Goal: Task Accomplishment & Management: Use online tool/utility

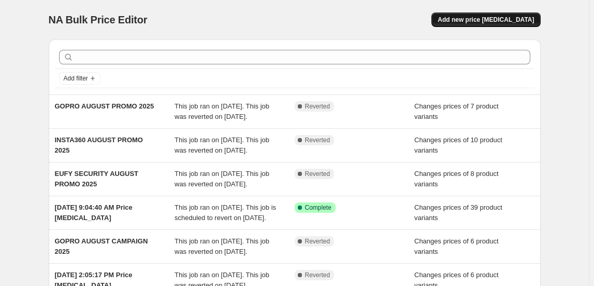
click at [470, 17] on span "Add new price [MEDICAL_DATA]" at bounding box center [486, 20] width 96 height 8
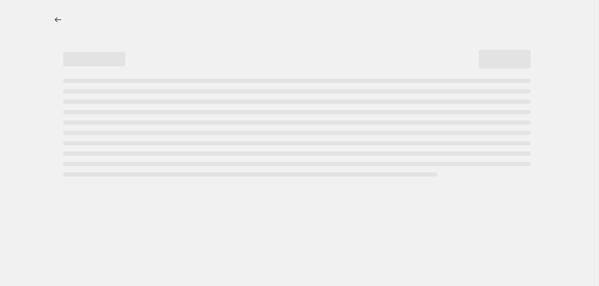
select select "percentage"
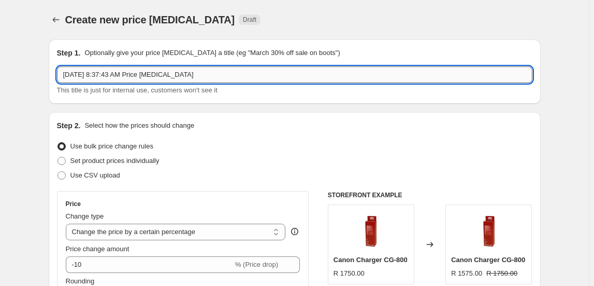
click at [203, 76] on input "[DATE] 8:37:43 AM Price [MEDICAL_DATA]" at bounding box center [295, 74] width 476 height 17
type input "GOPRO SEPTEMBER PROMO 2025"
click at [129, 158] on span "Set product prices individually" at bounding box center [114, 161] width 89 height 8
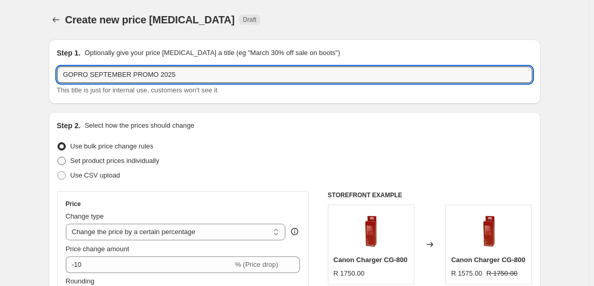
click at [58, 157] on input "Set product prices individually" at bounding box center [58, 157] width 1 height 1
radio input "true"
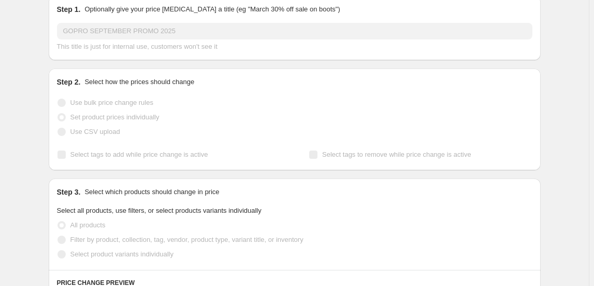
scroll to position [141, 0]
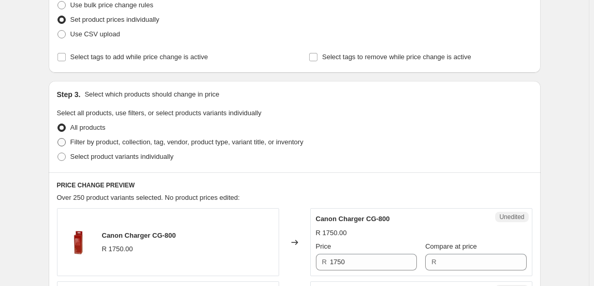
click at [123, 145] on span "Filter by product, collection, tag, vendor, product type, variant title, or inv…" at bounding box center [186, 142] width 233 height 10
click at [58, 138] on input "Filter by product, collection, tag, vendor, product type, variant title, or inv…" at bounding box center [58, 138] width 1 height 1
radio input "true"
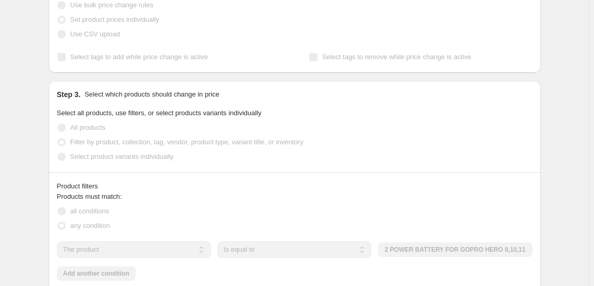
scroll to position [235, 0]
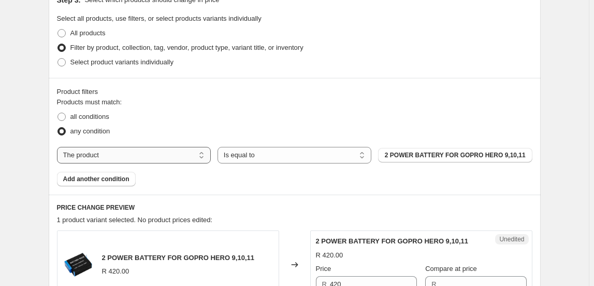
click at [149, 158] on select "The product The product's collection The product's tag The product's vendor The…" at bounding box center [134, 155] width 154 height 17
select select "collection"
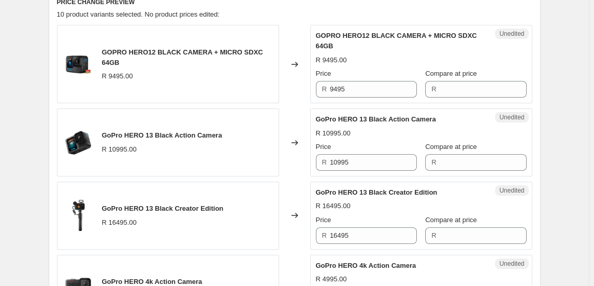
scroll to position [424, 0]
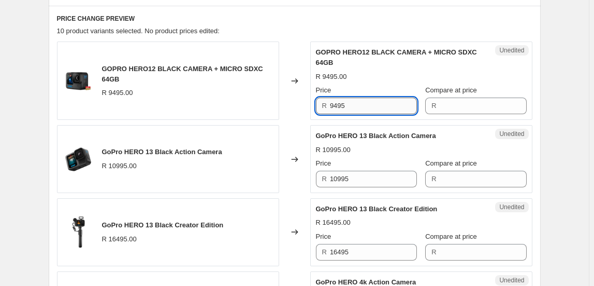
click at [349, 108] on input "9495" at bounding box center [373, 105] width 87 height 17
type input "9495"
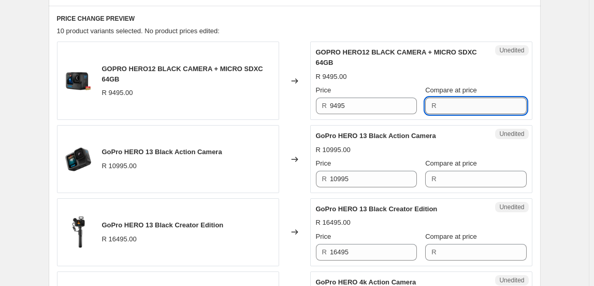
paste input "9495"
type input "9495"
click at [359, 102] on input "9495" at bounding box center [373, 105] width 87 height 17
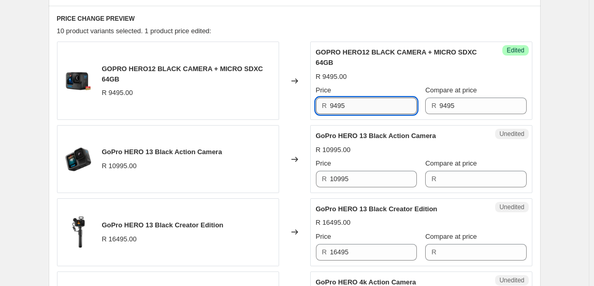
click at [359, 102] on input "9495" at bounding box center [373, 105] width 87 height 17
type input "7995"
click at [580, 163] on div "Create new price [MEDICAL_DATA]. This page is ready Create new price [MEDICAL_D…" at bounding box center [294, 277] width 589 height 1402
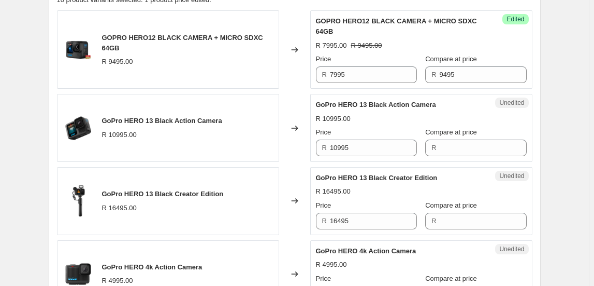
scroll to position [471, 0]
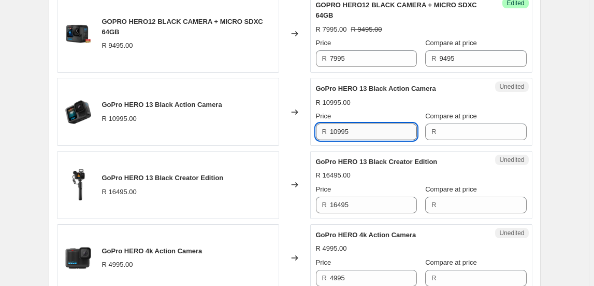
click at [352, 125] on input "10995" at bounding box center [373, 131] width 87 height 17
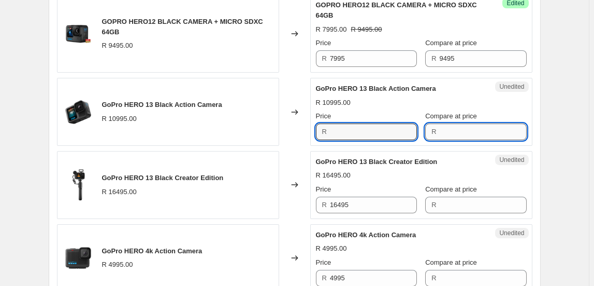
type input "10995"
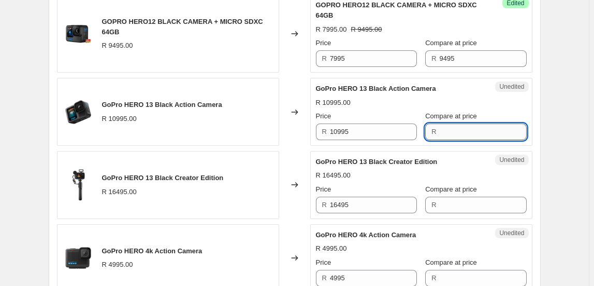
paste input "10995"
type input "10995"
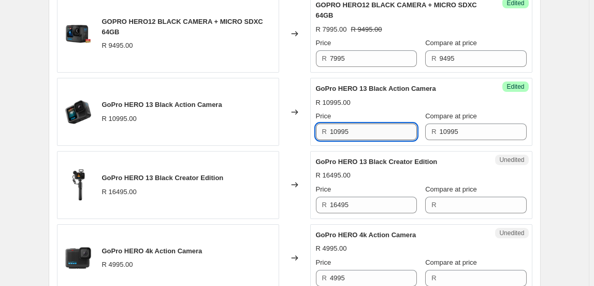
click at [380, 132] on input "10995" at bounding box center [373, 131] width 87 height 17
type input "9995"
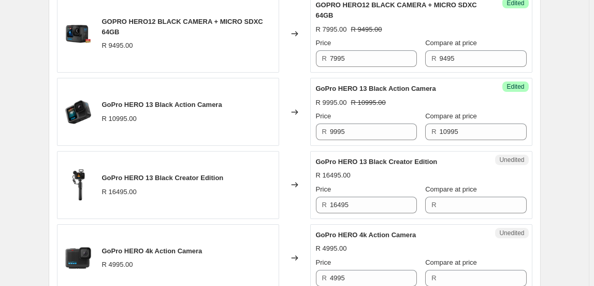
click at [552, 151] on div "Create new price [MEDICAL_DATA]. This page is ready Create new price [MEDICAL_D…" at bounding box center [294, 230] width 517 height 1402
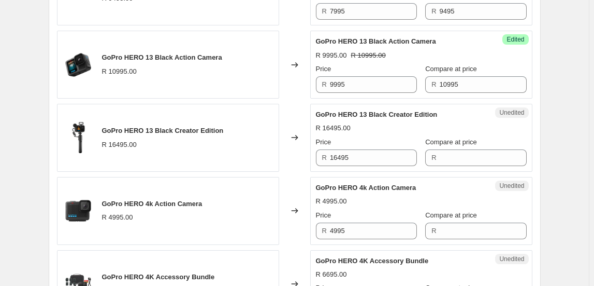
scroll to position [565, 0]
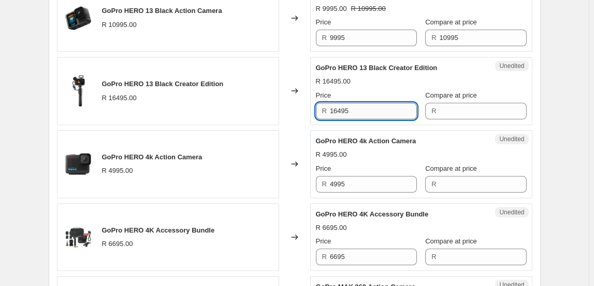
click at [365, 110] on input "16495" at bounding box center [373, 111] width 87 height 17
type input "16495"
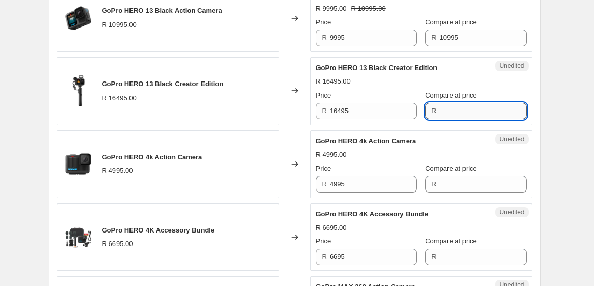
paste input "16495"
type input "16495"
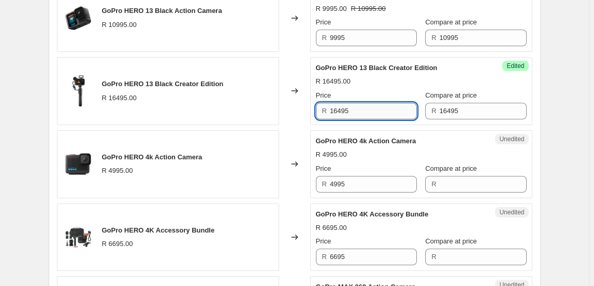
click at [378, 110] on input "16495" at bounding box center [373, 111] width 87 height 17
type input "14995"
click at [573, 161] on div "Create new price [MEDICAL_DATA]. This page is ready Create new price [MEDICAL_D…" at bounding box center [294, 136] width 589 height 1402
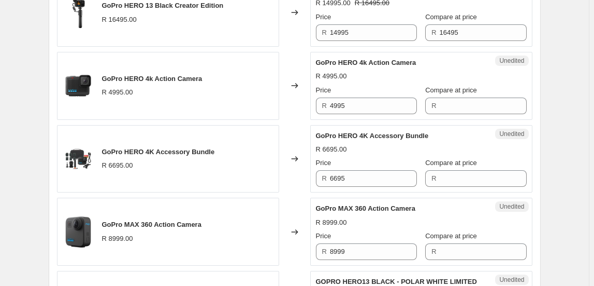
scroll to position [659, 0]
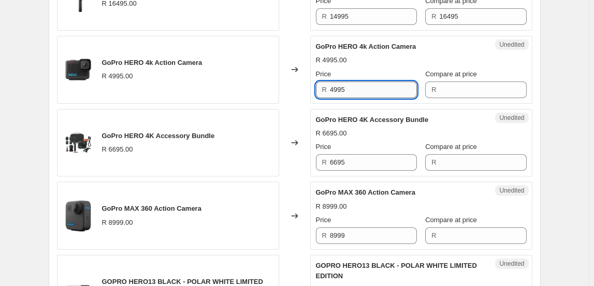
click at [347, 88] on input "4995" at bounding box center [373, 89] width 87 height 17
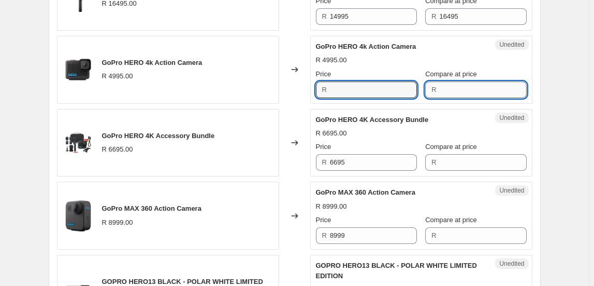
type input "4995"
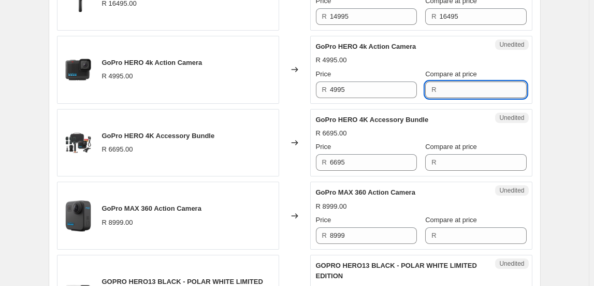
paste input "4995"
type input "4995"
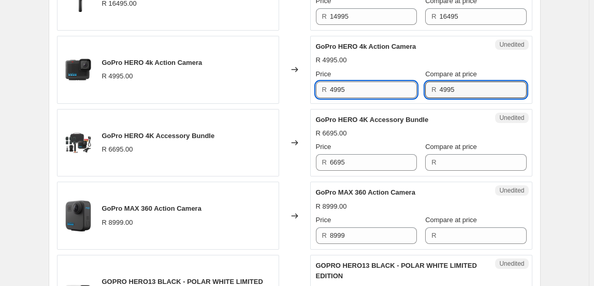
click at [390, 82] on input "4995" at bounding box center [373, 89] width 87 height 17
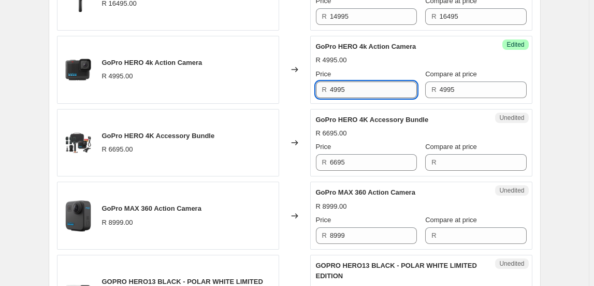
click at [390, 82] on input "4995" at bounding box center [373, 89] width 87 height 17
type input "4495"
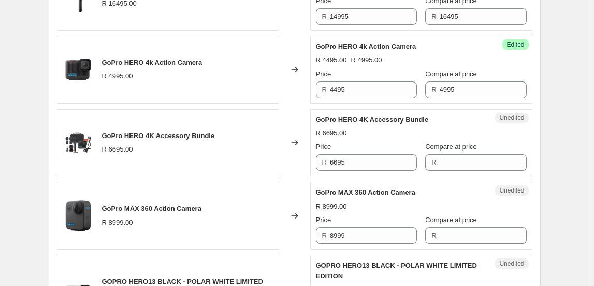
click at [544, 163] on div "Create new price [MEDICAL_DATA]. This page is ready Create new price [MEDICAL_D…" at bounding box center [294, 42] width 517 height 1402
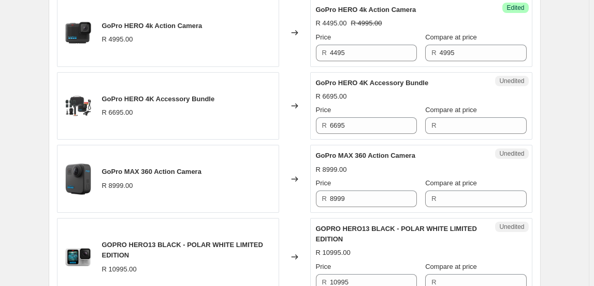
scroll to position [706, 0]
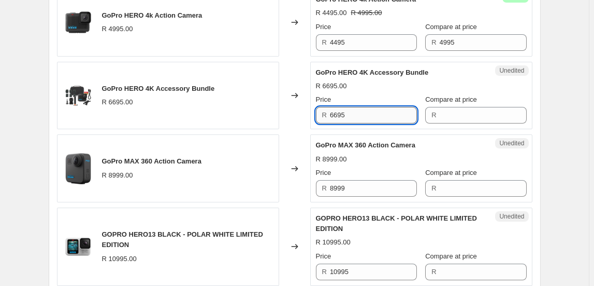
click at [354, 115] on input "6695" at bounding box center [373, 115] width 87 height 17
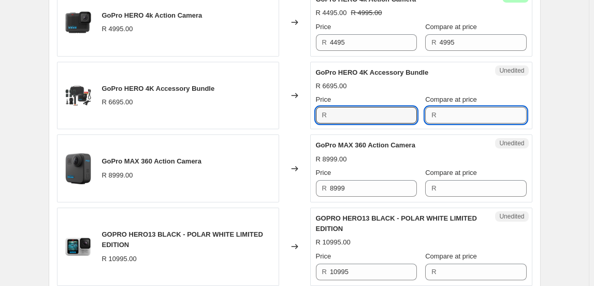
type input "6695"
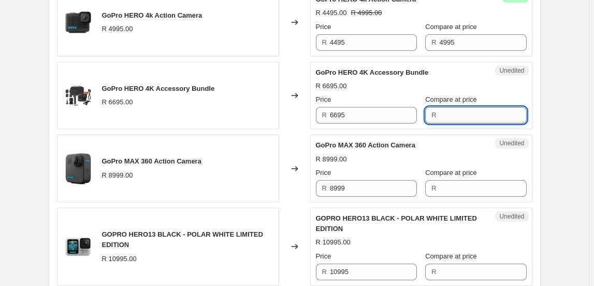
paste input "6695"
type input "6695"
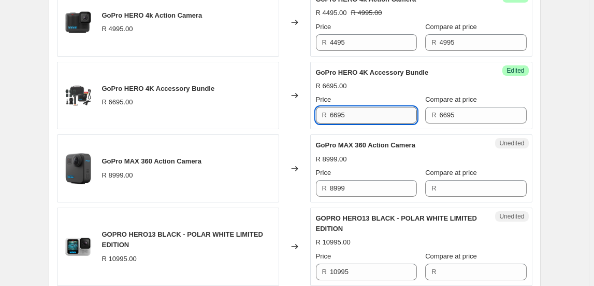
click at [365, 114] on input "6695" at bounding box center [373, 115] width 87 height 17
type input "5495"
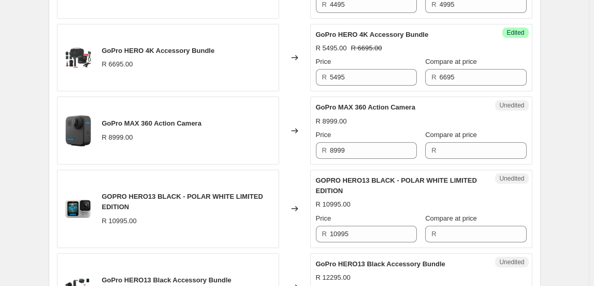
scroll to position [801, 0]
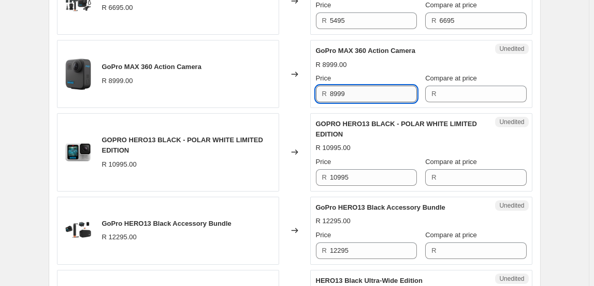
click at [360, 89] on input "8999" at bounding box center [373, 94] width 87 height 17
drag, startPoint x: 359, startPoint y: 89, endPoint x: 330, endPoint y: 87, distance: 28.5
click at [330, 87] on div "R 8999" at bounding box center [366, 94] width 101 height 17
click at [345, 93] on input "8999" at bounding box center [373, 94] width 87 height 17
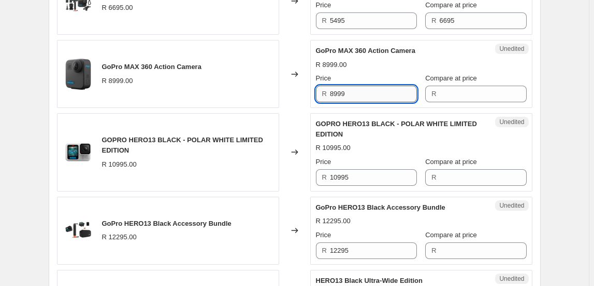
click at [345, 93] on input "8999" at bounding box center [373, 94] width 87 height 17
type input "8999"
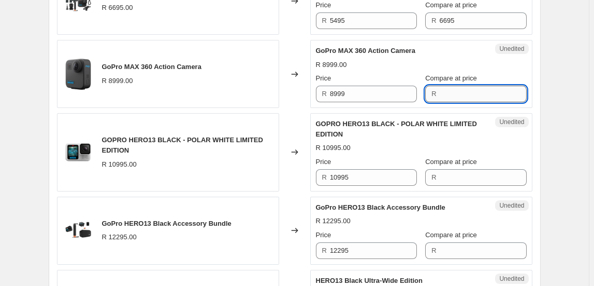
paste input "8999"
type input "8999"
click at [380, 95] on input "8999" at bounding box center [373, 94] width 87 height 17
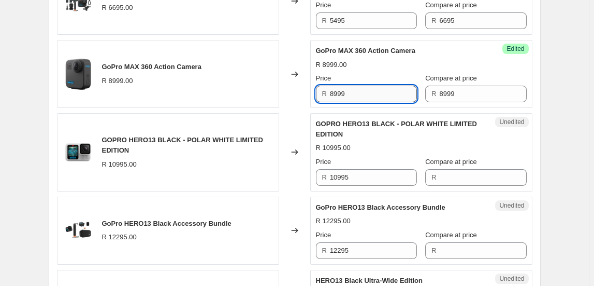
click at [380, 95] on input "8999" at bounding box center [373, 94] width 87 height 17
type input "7995"
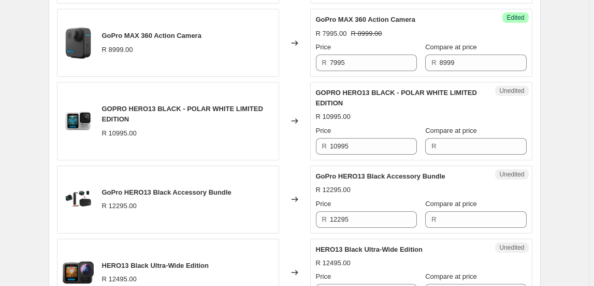
scroll to position [848, 0]
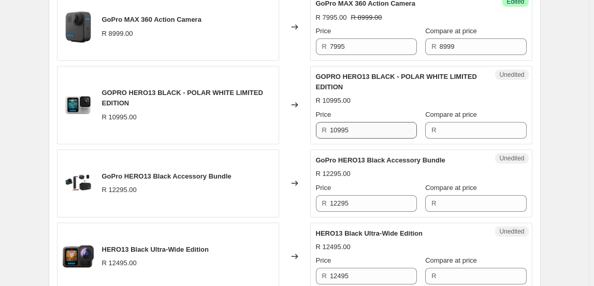
drag, startPoint x: 362, startPoint y: 139, endPoint x: 367, endPoint y: 129, distance: 11.4
click at [362, 138] on div "Unedited GOPRO HERO13 BLACK - POLAR WHITE LIMITED EDITION R 10995.00 Price R 10…" at bounding box center [421, 105] width 222 height 78
click at [367, 129] on input "10995" at bounding box center [373, 130] width 87 height 17
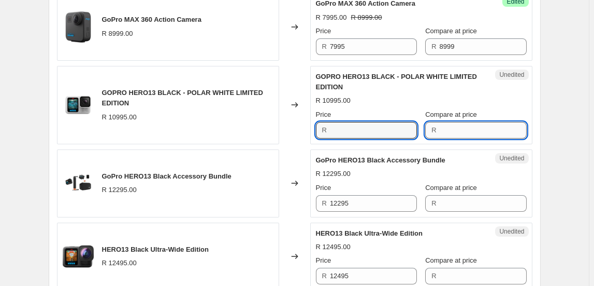
type input "10995"
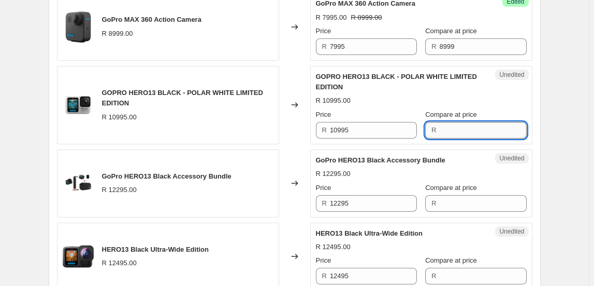
paste input "10995"
type input "10995"
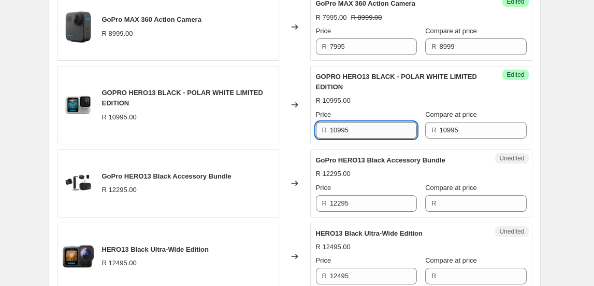
click at [384, 132] on input "10995" at bounding box center [373, 130] width 87 height 17
type input "9995"
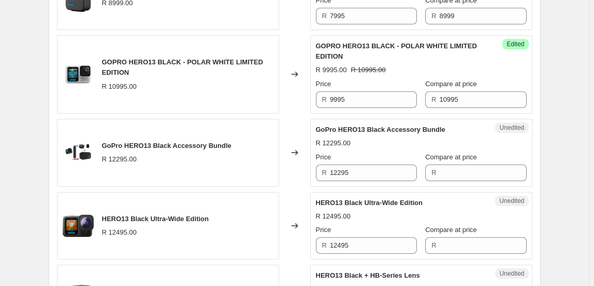
scroll to position [895, 0]
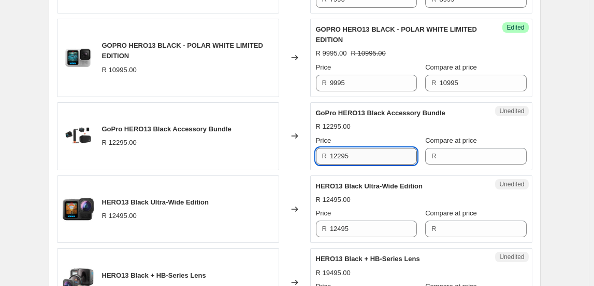
click at [366, 157] on input "12295" at bounding box center [373, 156] width 87 height 17
type input "12295"
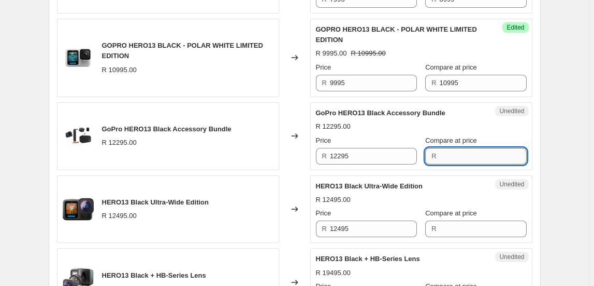
drag, startPoint x: 474, startPoint y: 148, endPoint x: 448, endPoint y: 149, distance: 26.0
paste input "12295"
type input "12295"
click at [365, 158] on input "12295" at bounding box center [373, 156] width 87 height 17
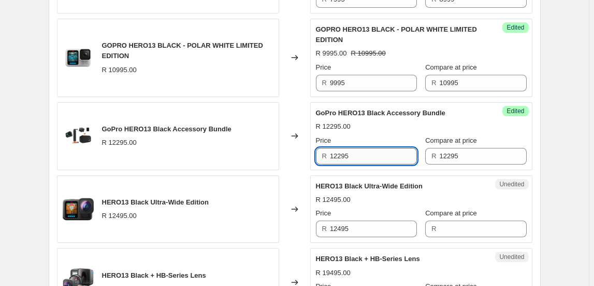
click at [365, 158] on input "12295" at bounding box center [373, 156] width 87 height 17
type input "10995"
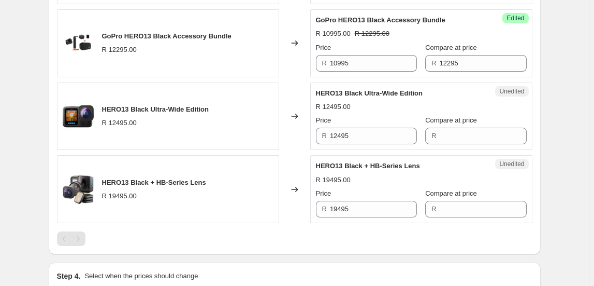
scroll to position [989, 0]
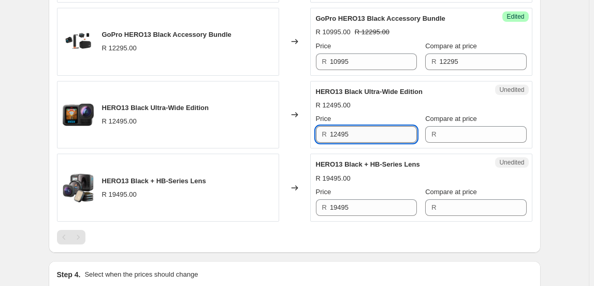
click at [362, 132] on input "12495" at bounding box center [373, 134] width 87 height 17
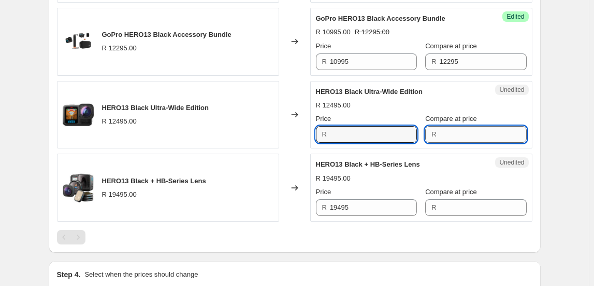
type input "12495"
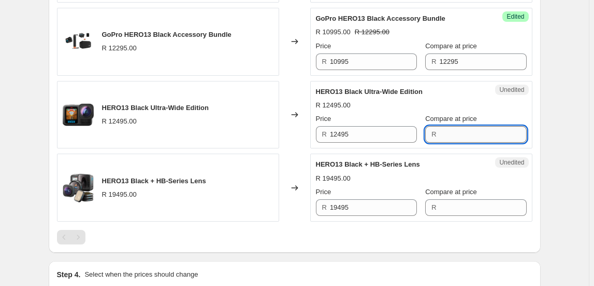
paste input "12495"
type input "12495"
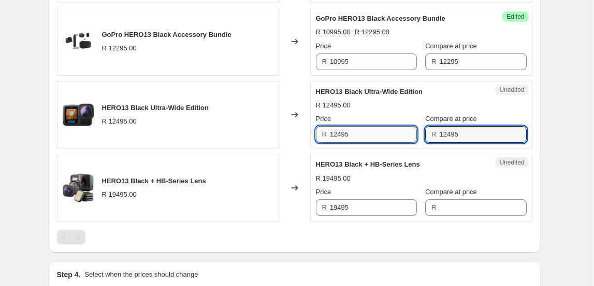
click at [368, 131] on input "12495" at bounding box center [373, 134] width 87 height 17
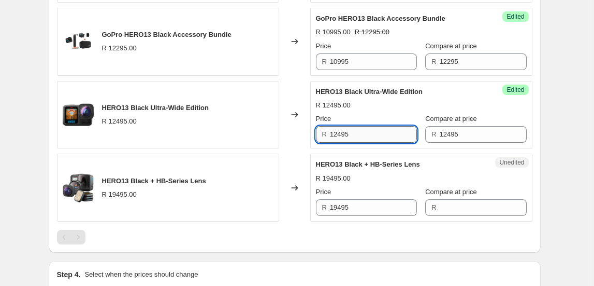
click at [367, 131] on input "12495" at bounding box center [373, 134] width 87 height 17
type input "10995"
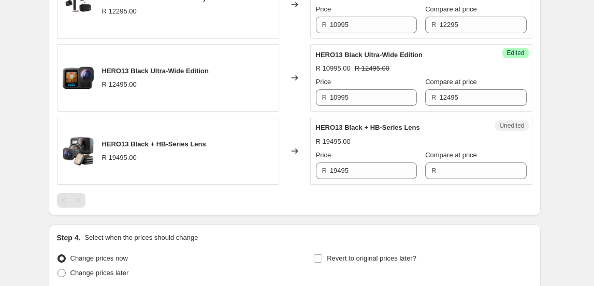
scroll to position [1083, 0]
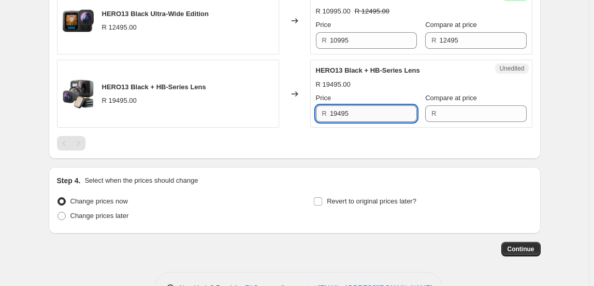
click at [366, 109] on input "19495" at bounding box center [373, 113] width 87 height 17
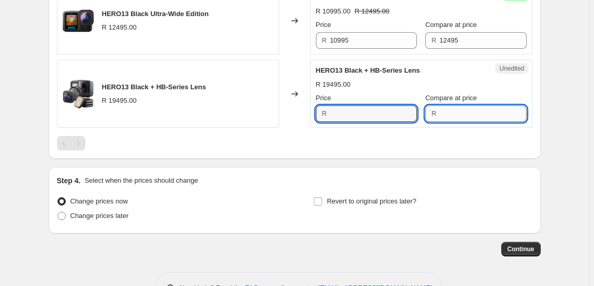
type input "19495"
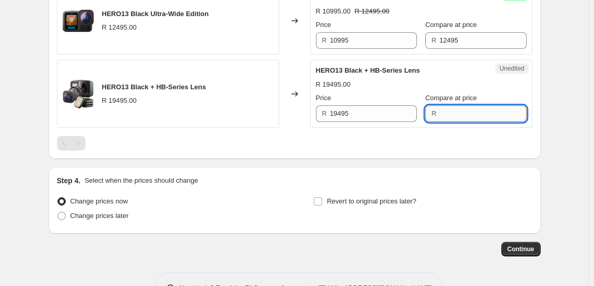
paste input "19495"
type input "19495"
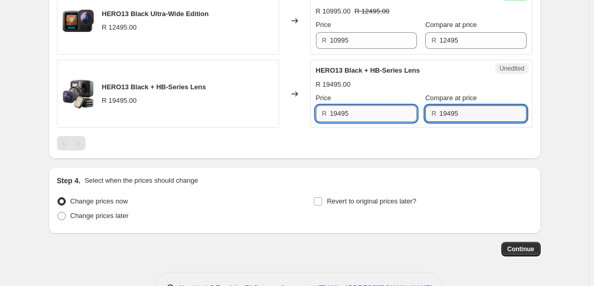
click at [387, 112] on input "19495" at bounding box center [373, 113] width 87 height 17
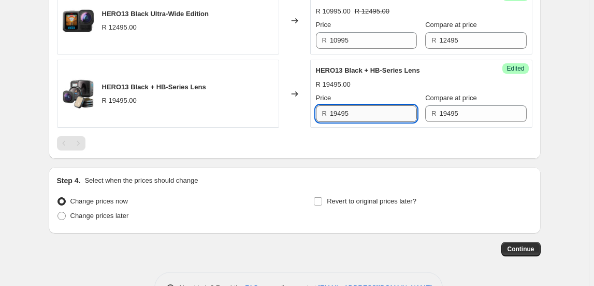
click at [387, 112] on input "19495" at bounding box center [373, 113] width 87 height 17
type input "17495"
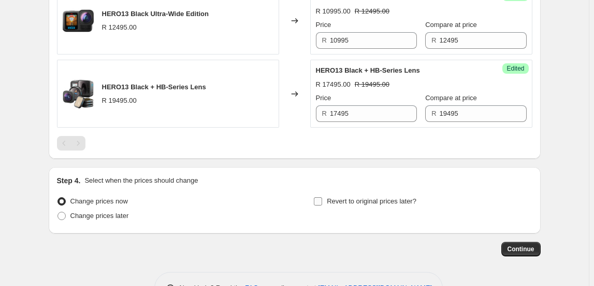
click at [318, 197] on input "Revert to original prices later?" at bounding box center [318, 201] width 8 height 8
checkbox input "true"
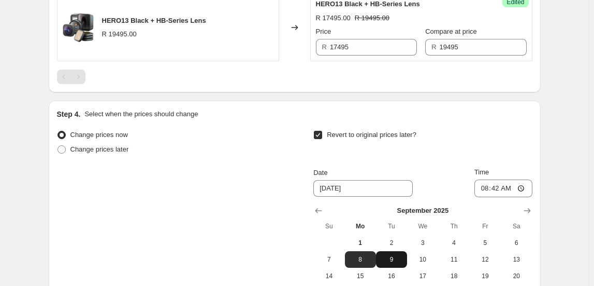
scroll to position [1225, 0]
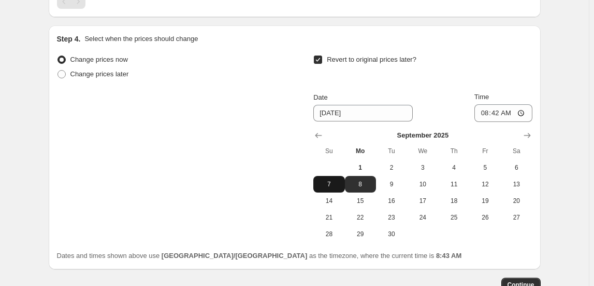
click at [337, 184] on span "7" at bounding box center [329, 184] width 23 height 8
type input "[DATE]"
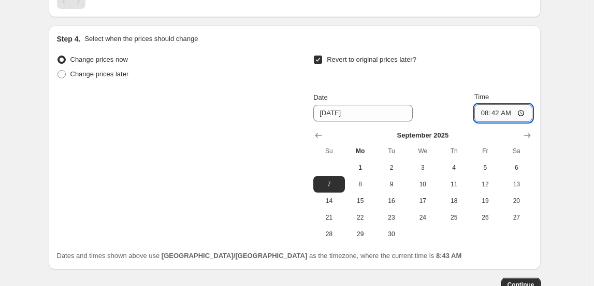
click at [481, 114] on input "08:42" at bounding box center [504, 113] width 58 height 18
click at [485, 108] on input "00:42" at bounding box center [504, 113] width 58 height 18
type input "23:50"
click at [498, 71] on div "Revert to original prices later?" at bounding box center [423, 67] width 219 height 31
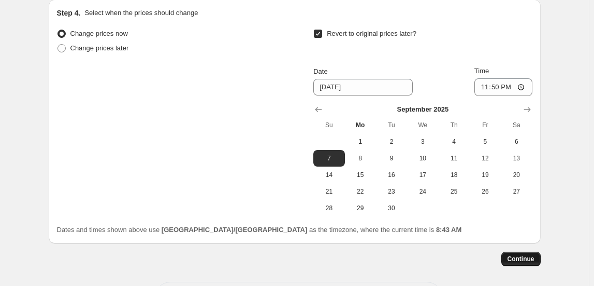
scroll to position [1291, 0]
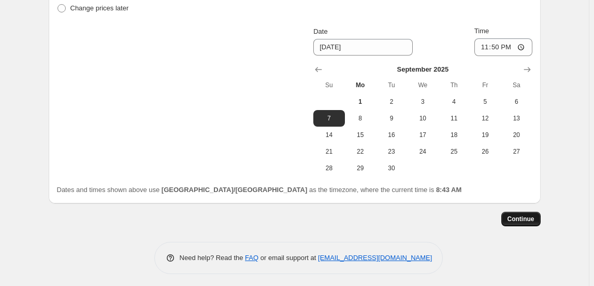
click at [530, 219] on span "Continue" at bounding box center [521, 219] width 27 height 8
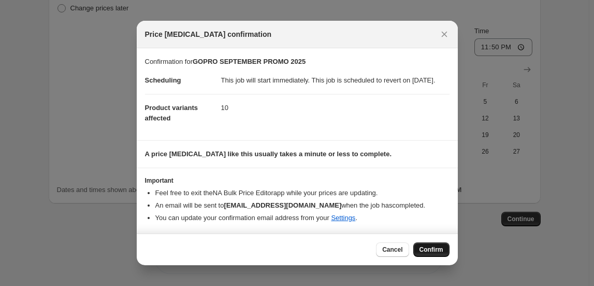
click at [434, 248] on button "Confirm" at bounding box center [432, 249] width 36 height 15
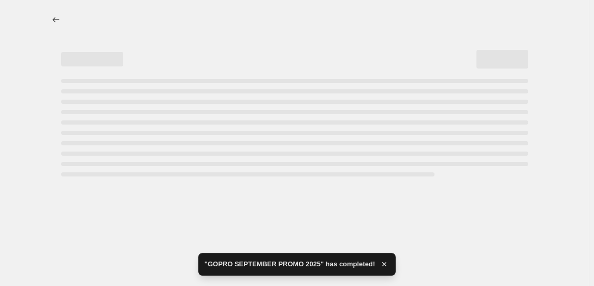
select select "collection"
